Goal: Information Seeking & Learning: Learn about a topic

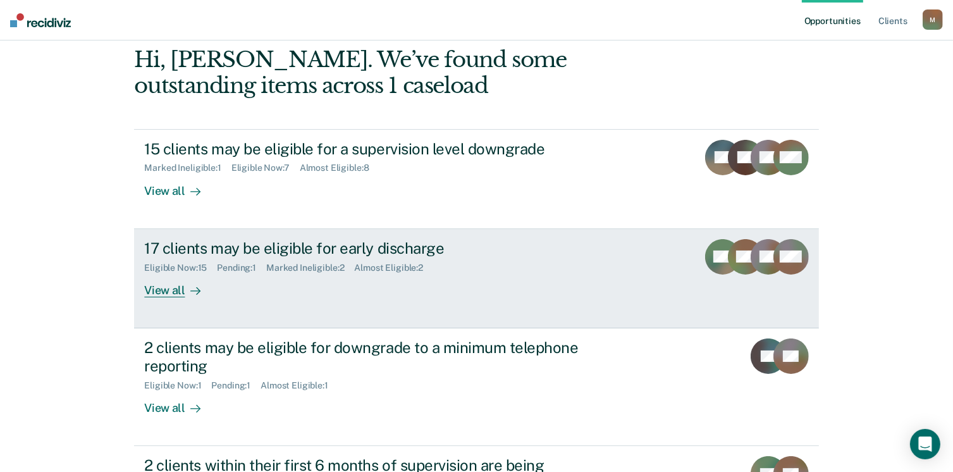
scroll to position [151, 0]
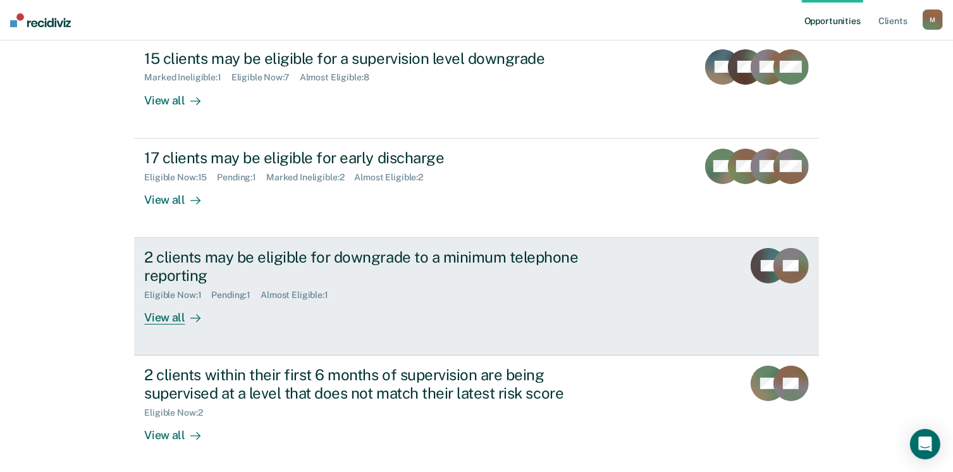
click at [162, 323] on div "View all" at bounding box center [179, 312] width 71 height 25
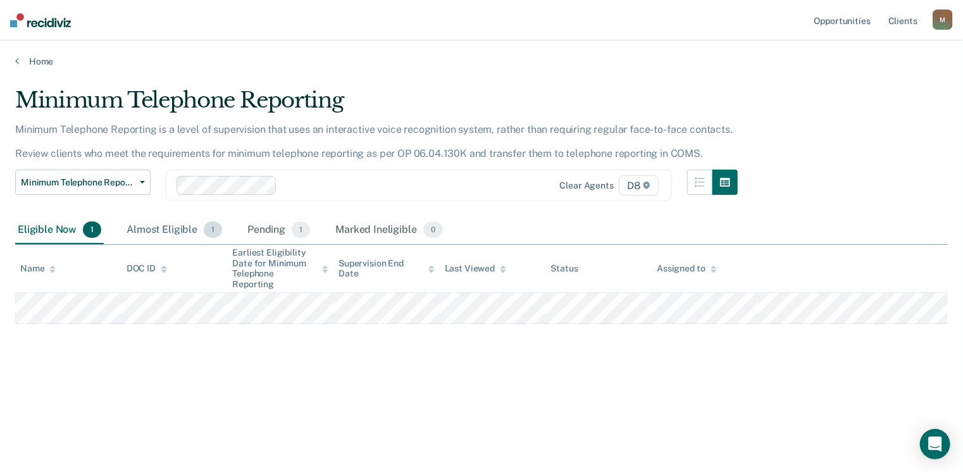
click at [163, 227] on div "Almost Eligible 1" at bounding box center [174, 230] width 101 height 28
click at [257, 227] on div "Pending 1" at bounding box center [279, 230] width 68 height 28
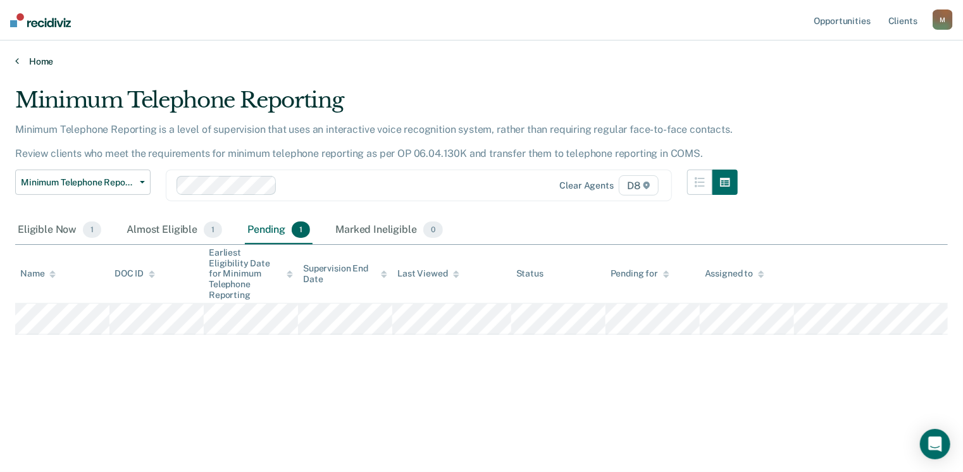
click at [20, 61] on link "Home" at bounding box center [481, 61] width 932 height 11
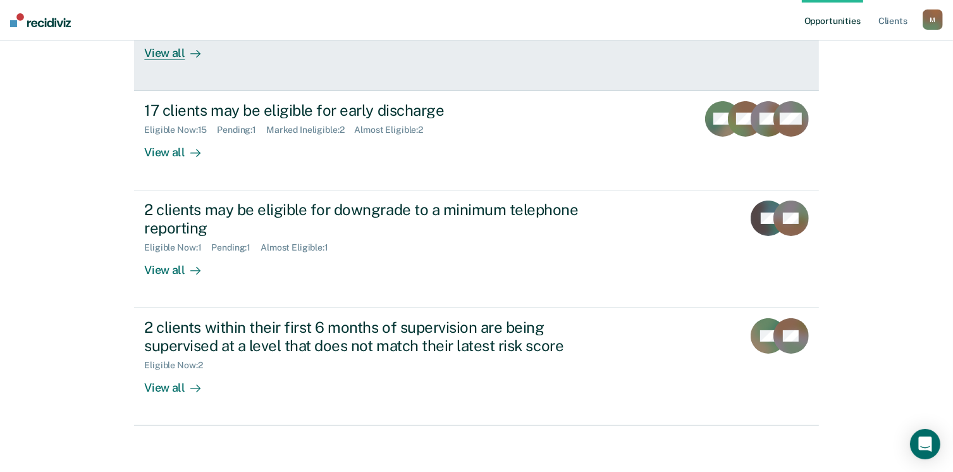
scroll to position [202, 0]
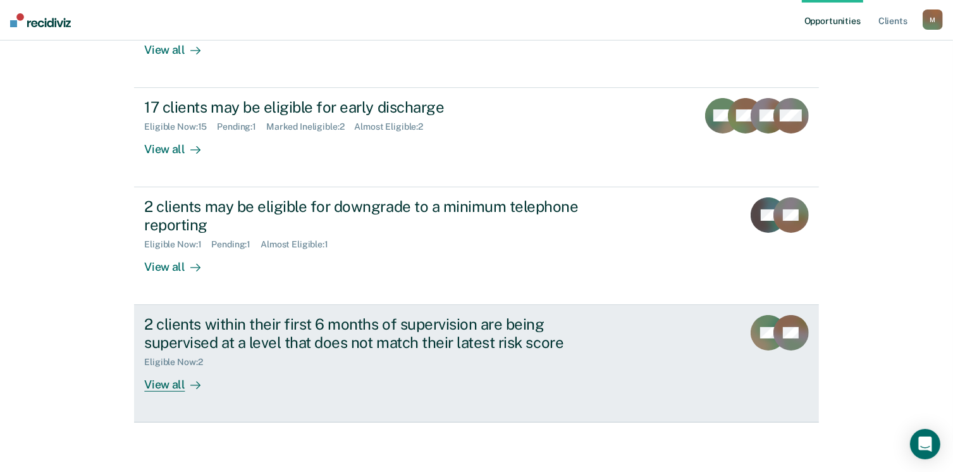
click at [177, 385] on div "View all" at bounding box center [179, 379] width 71 height 25
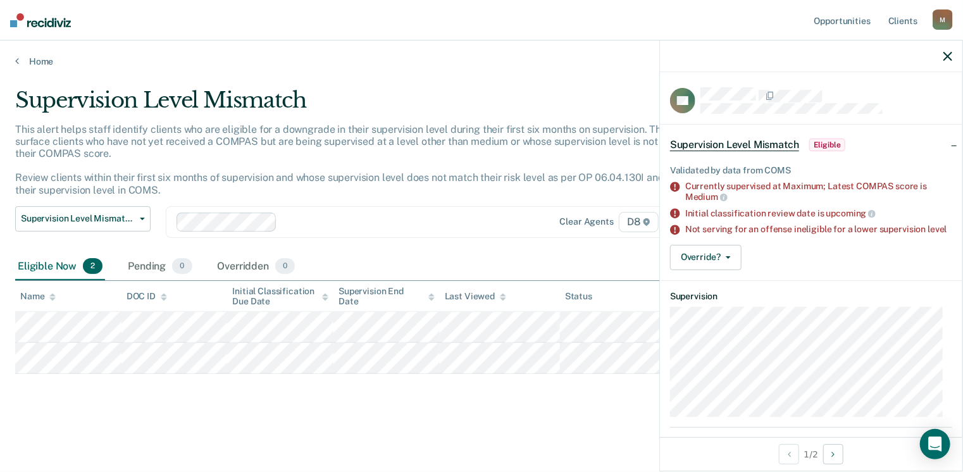
click at [181, 414] on div "Supervision Level Mismatch This alert helps staff identify clients who are elig…" at bounding box center [481, 252] width 932 height 330
click at [440, 241] on div "Supervision Level Mismatch Classification Review Early Discharge Minimum Teleph…" at bounding box center [376, 229] width 722 height 47
